Goal: Information Seeking & Learning: Understand process/instructions

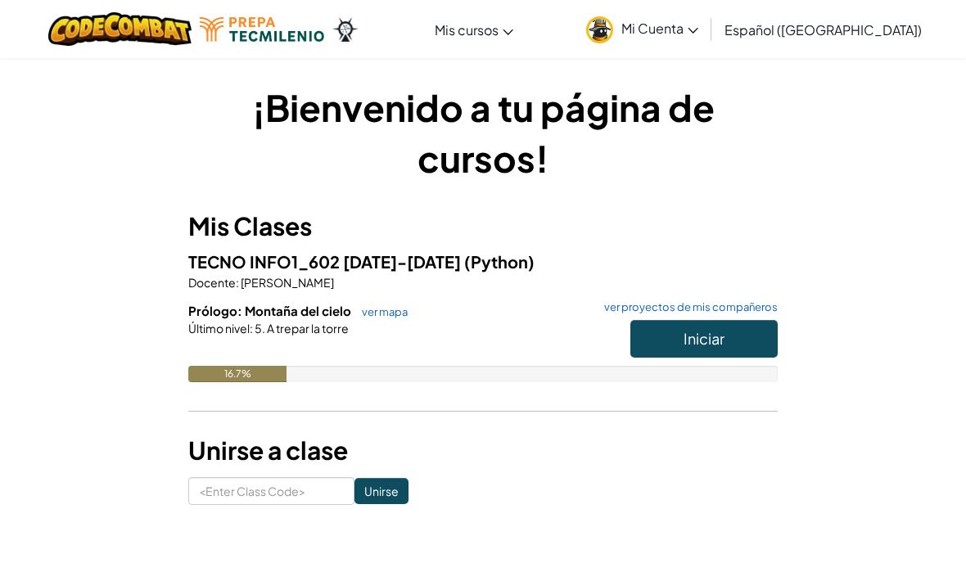
click at [301, 521] on div "¡Bienvenido a tu página de cursos! Mis Clases TECNO INFO1_602 [DATE]-[DATE] (Py…" at bounding box center [483, 293] width 794 height 472
click at [299, 491] on input at bounding box center [271, 491] width 166 height 28
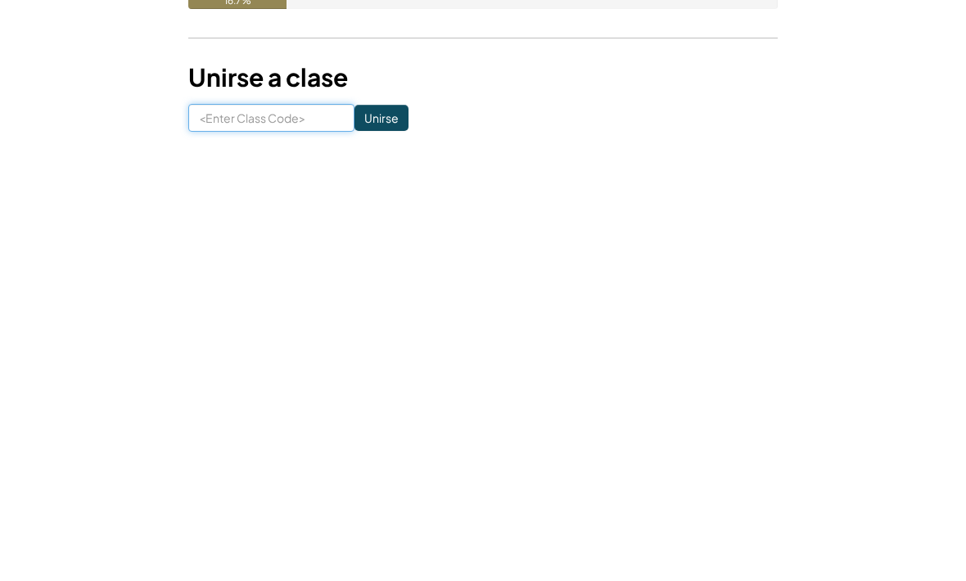
type input "T"
type input "Watchfarmsand"
click at [370, 451] on input "Unirse" at bounding box center [381, 464] width 54 height 26
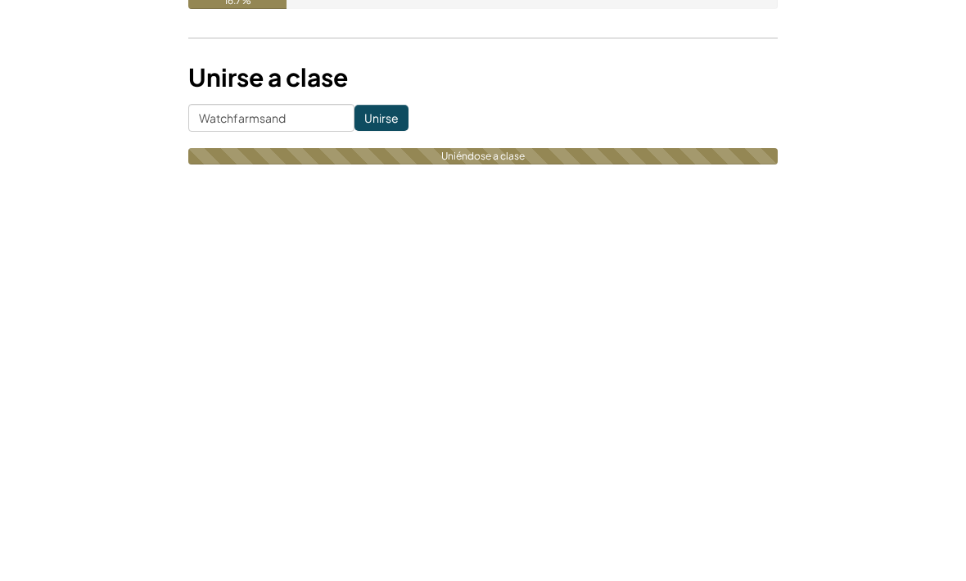
scroll to position [373, 0]
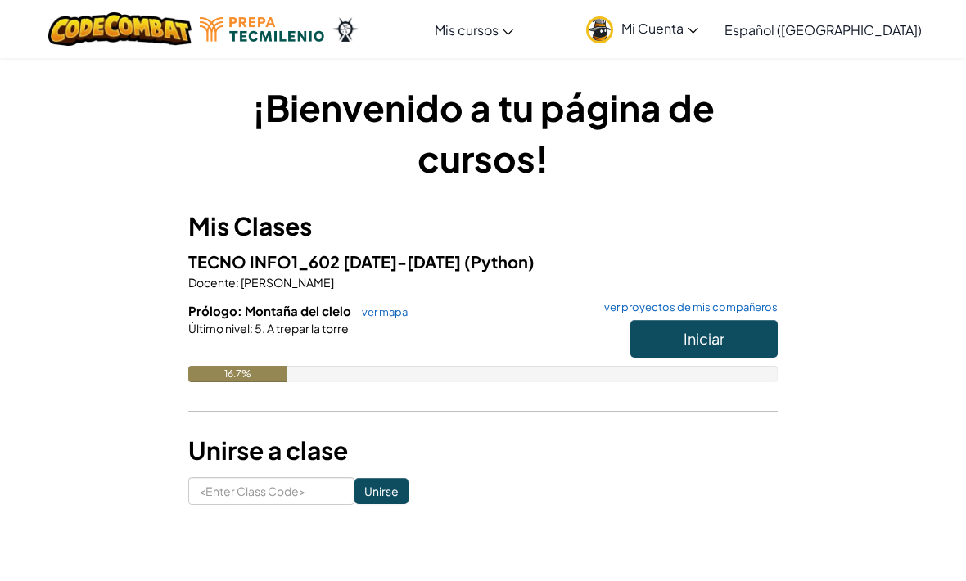
click at [817, 131] on div "¡Bienvenido a tu página de cursos! Mis Clases TECNO INFO1_602 [DATE]-[DATE] (Py…" at bounding box center [483, 293] width 794 height 423
click at [701, 341] on span "Iniciar" at bounding box center [704, 338] width 41 height 19
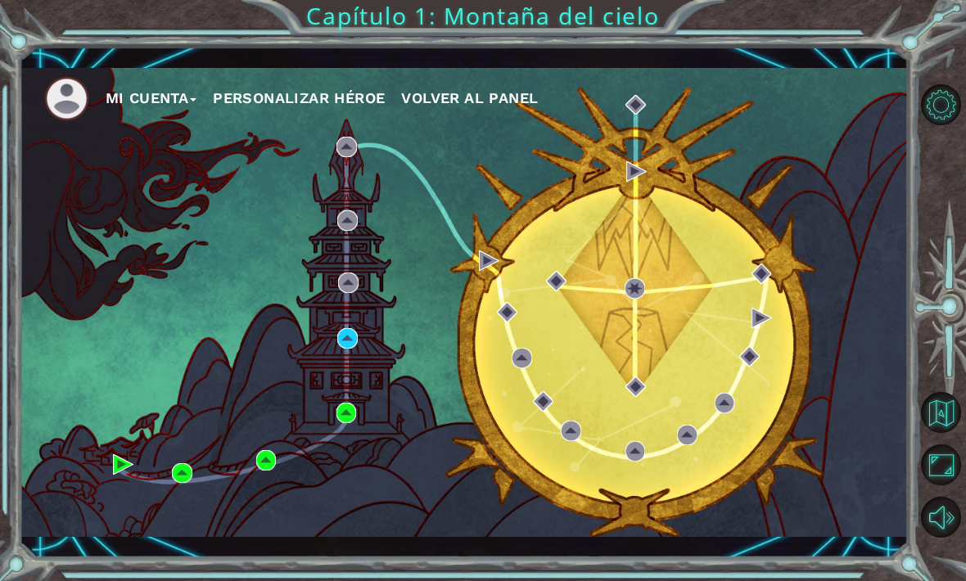
click at [271, 484] on div "Mi Cuenta Personalizar héroe Volver al panel" at bounding box center [464, 302] width 889 height 469
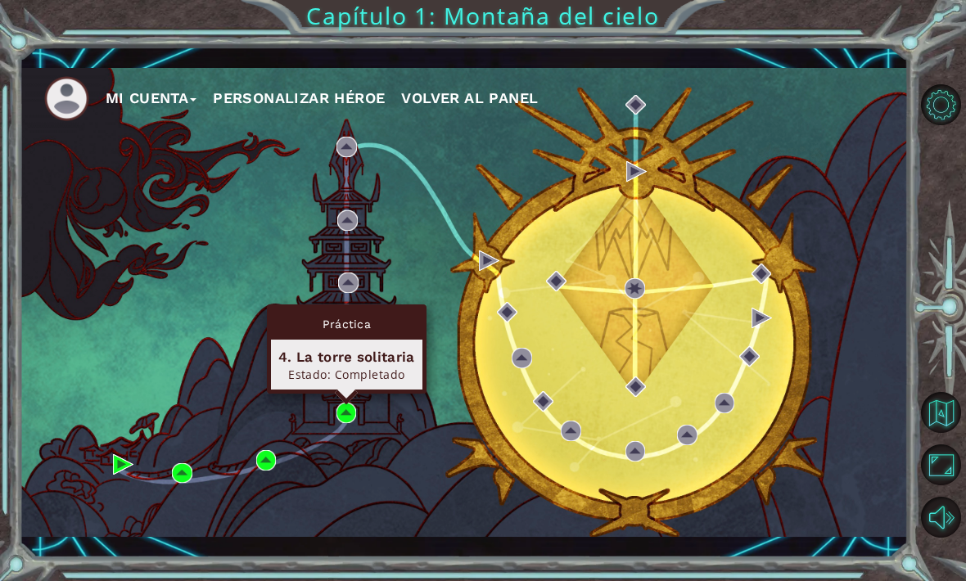
click at [527, 575] on div "Mi Cuenta Personalizar héroe Volver al panel Capítulo 1: Montaña del cielo" at bounding box center [483, 290] width 966 height 581
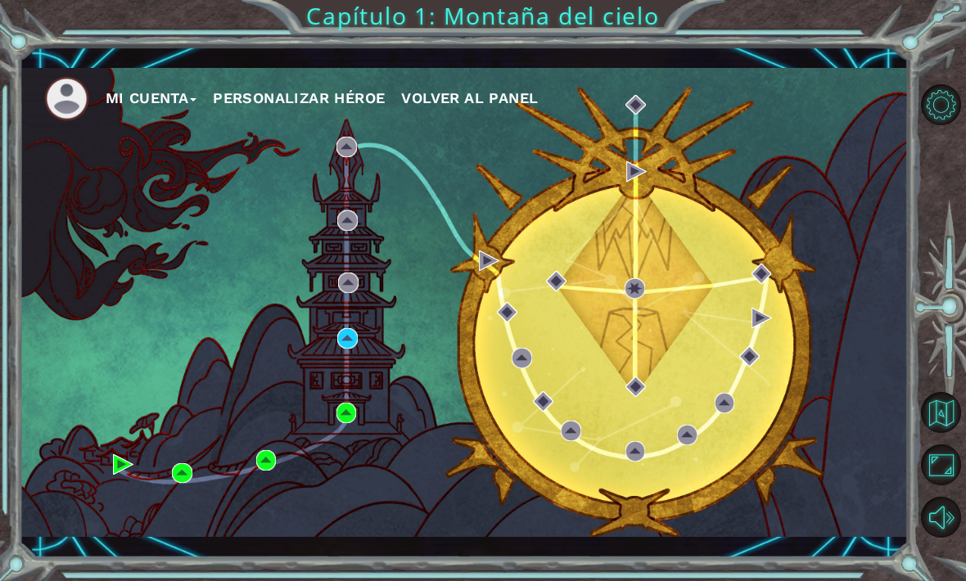
click at [164, 453] on div "Mi Cuenta Personalizar héroe Volver al panel" at bounding box center [464, 302] width 889 height 469
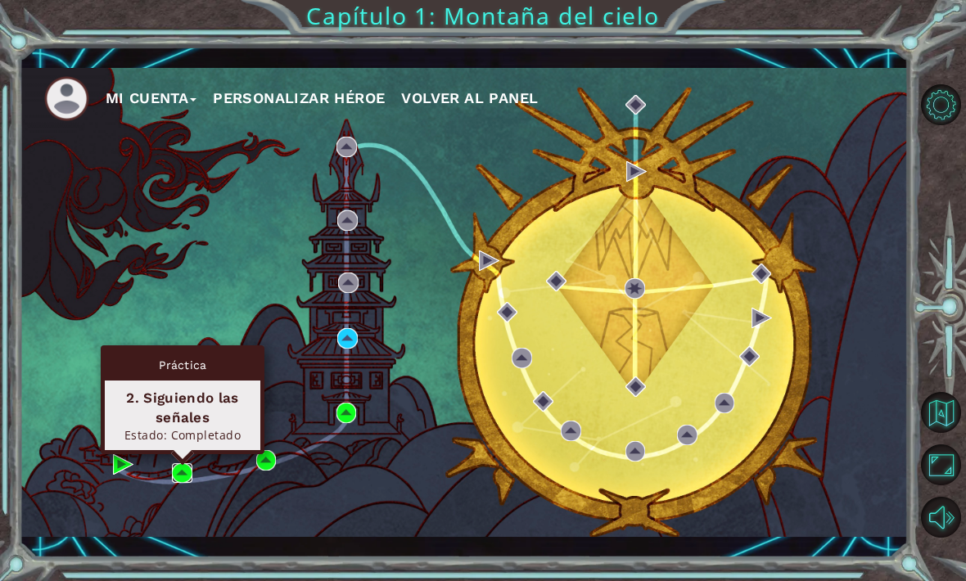
click at [178, 472] on img at bounding box center [182, 473] width 20 height 20
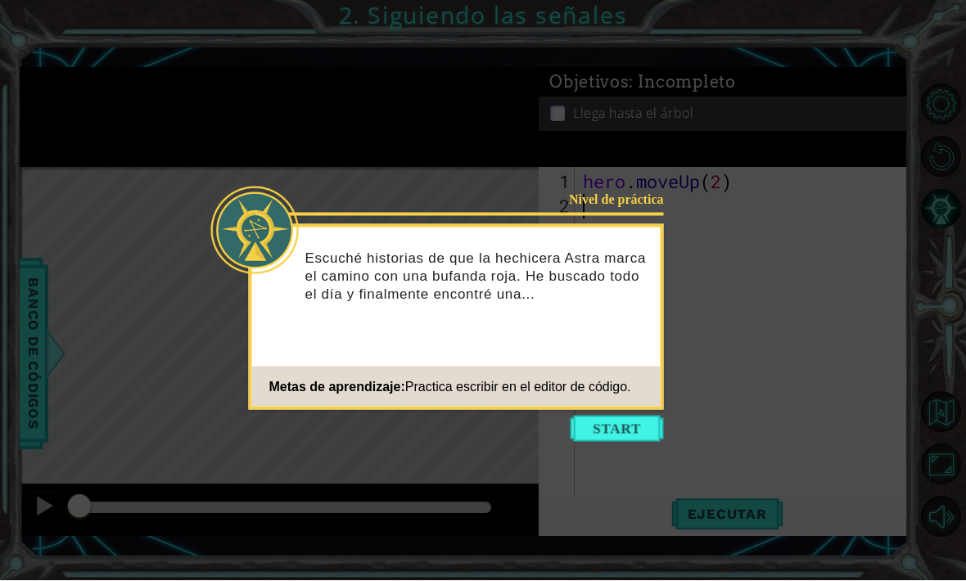
click at [862, 102] on icon at bounding box center [483, 290] width 966 height 581
click at [602, 440] on button "Start" at bounding box center [617, 430] width 93 height 26
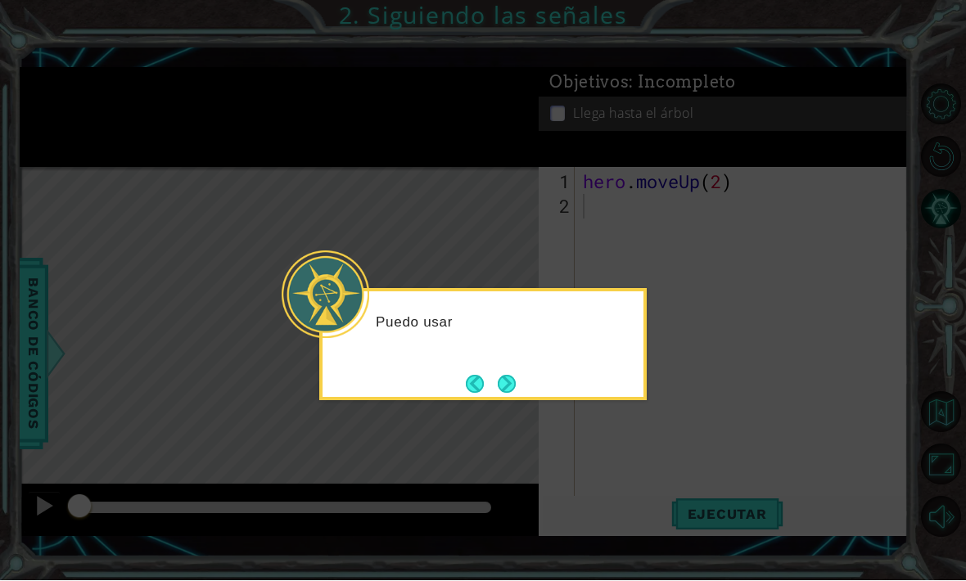
click at [619, 422] on icon at bounding box center [483, 317] width 966 height 635
click at [599, 425] on icon at bounding box center [483, 317] width 966 height 635
click at [570, 384] on div "Puedo usar hero.moveUp() (héroe.moverArriba()) para" at bounding box center [482, 345] width 327 height 112
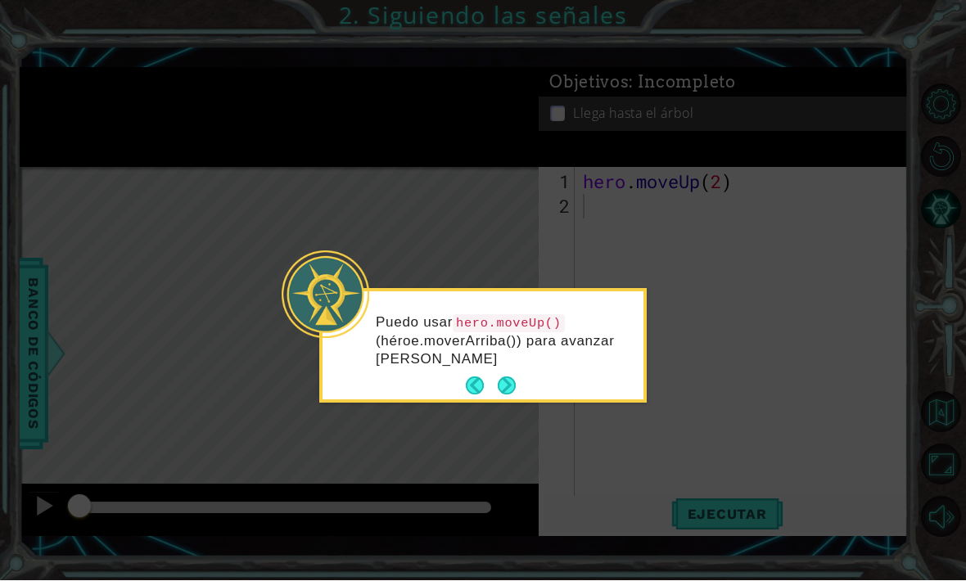
click at [580, 356] on p "Puedo usar hero.moveUp() (héroe.moverArriba()) para avanzar camin" at bounding box center [504, 341] width 256 height 55
click at [571, 362] on p "Puedo usar hero.moveUp() (héroe.moverArriba()) para avanzar camino arr" at bounding box center [504, 341] width 256 height 55
click at [584, 370] on div "Puedo usar hero.moveUp() (héroe.moverArriba()) para avanzar camino arriba ." at bounding box center [483, 350] width 321 height 102
click at [592, 370] on div "Puedo usar hero.moveUp() (héroe.moverArriba()) para avanzar camino arriba ." at bounding box center [483, 350] width 321 height 102
click at [583, 373] on div "Puedo usar hero.moveUp() (héroe.moverArriba()) para avanzar camino arriba ." at bounding box center [483, 350] width 321 height 102
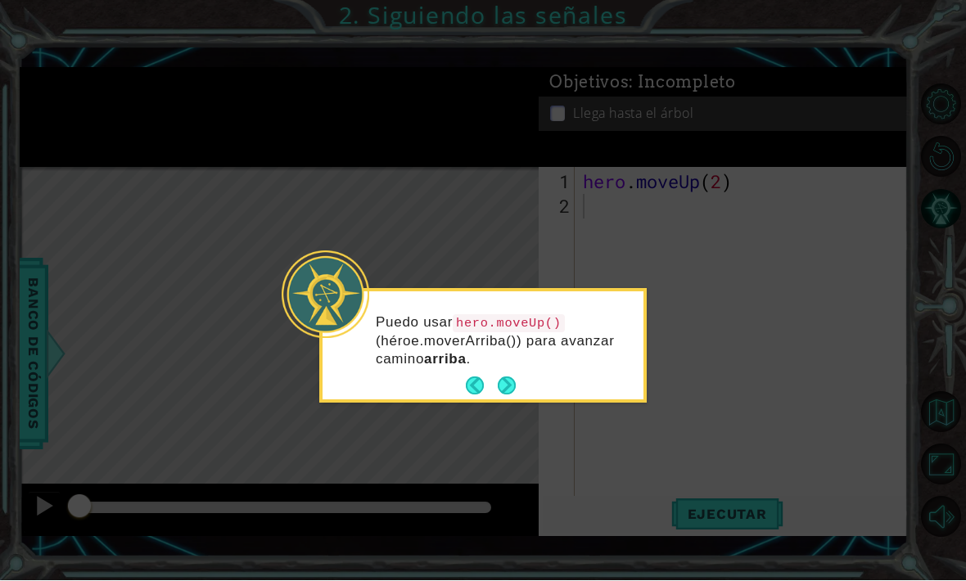
click at [562, 398] on div "Puedo usar hero.moveUp() (héroe.moverArriba()) para avanzar camino arriba ." at bounding box center [483, 350] width 321 height 102
click at [516, 381] on button "Next" at bounding box center [507, 386] width 18 height 18
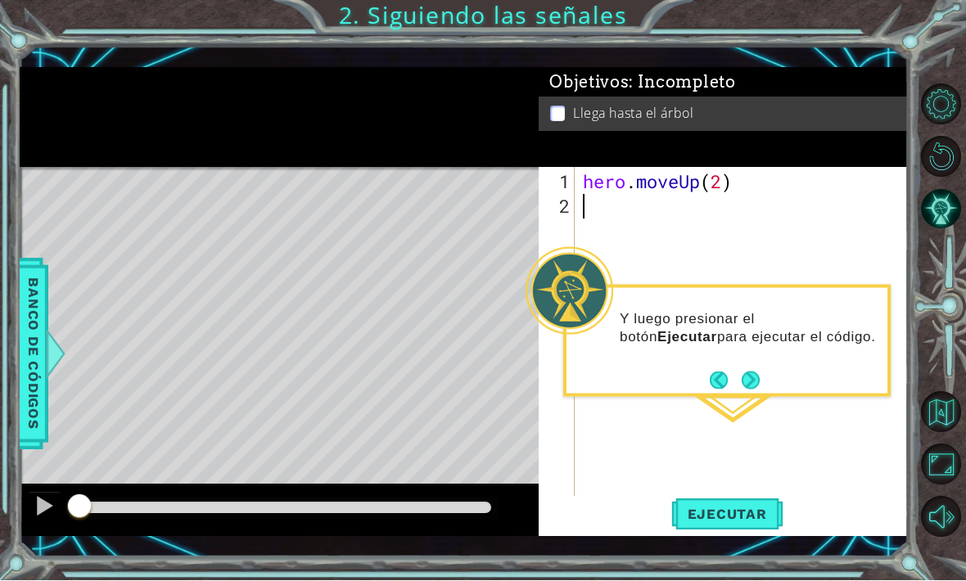
click at [747, 523] on span "Ejecutar" at bounding box center [727, 515] width 112 height 16
